Goal: Find specific page/section: Find specific page/section

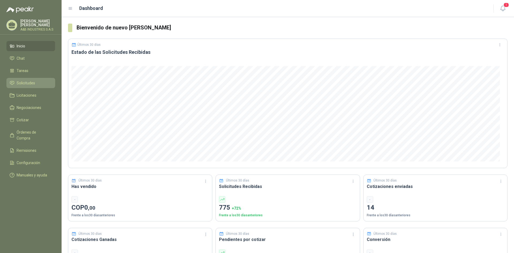
click at [34, 83] on span "Solicitudes" at bounding box center [26, 83] width 18 height 6
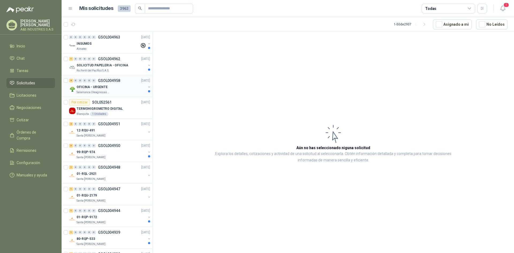
click at [116, 90] on div "OFICINA - URGENTE" at bounding box center [111, 87] width 69 height 6
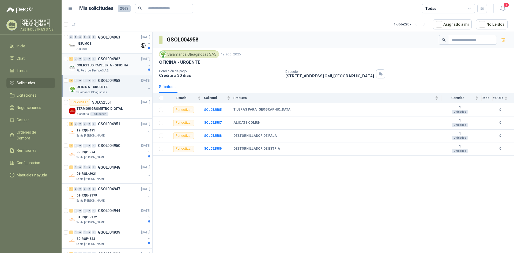
click at [115, 66] on p "SOLICITUD PAPELERIA - OFICINA" at bounding box center [103, 65] width 52 height 5
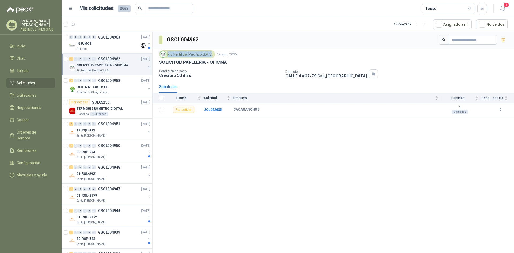
drag, startPoint x: 168, startPoint y: 54, endPoint x: 212, endPoint y: 55, distance: 43.4
click at [212, 55] on div "Rio Fertil del Pacífico S.A.S." at bounding box center [187, 54] width 56 height 8
copy div "Rio Fertil del Pacífico S.A.S"
